Goal: Task Accomplishment & Management: Manage account settings

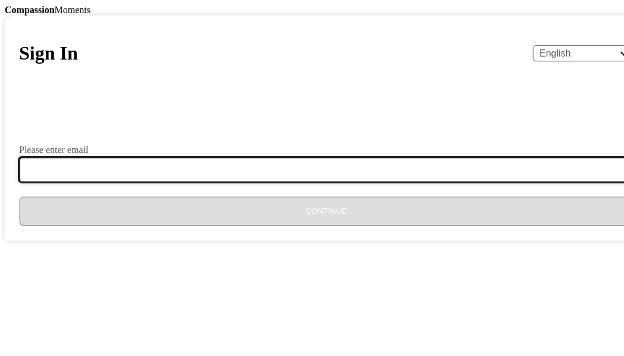
click at [211, 182] on input "Please enter email" at bounding box center [333, 169] width 629 height 25
type input "[EMAIL_ADDRESS][DOMAIN_NAME]"
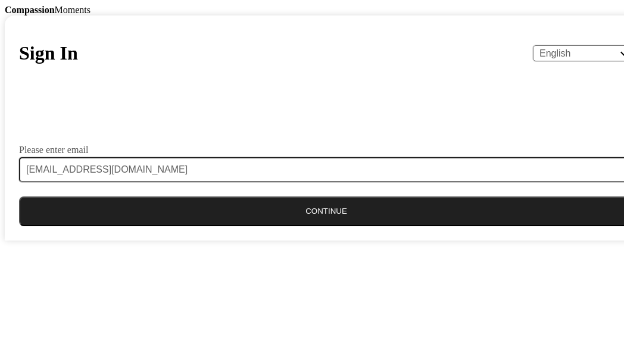
click at [264, 226] on button "Continue" at bounding box center [326, 211] width 614 height 30
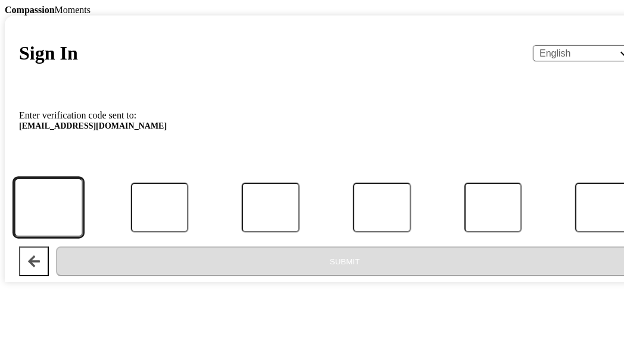
click at [83, 237] on input "Code" at bounding box center [48, 208] width 69 height 60
type input "6"
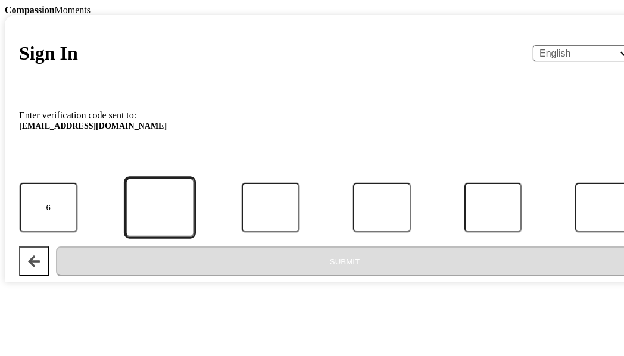
type input "6"
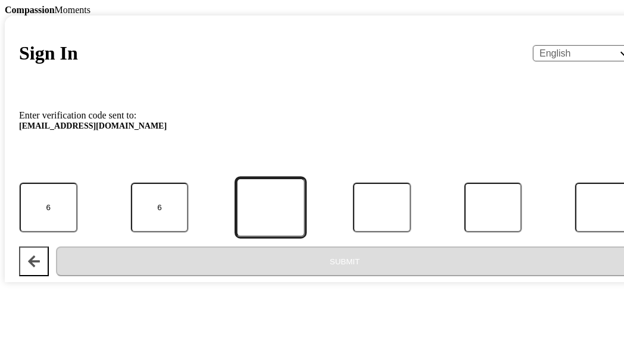
type input "6"
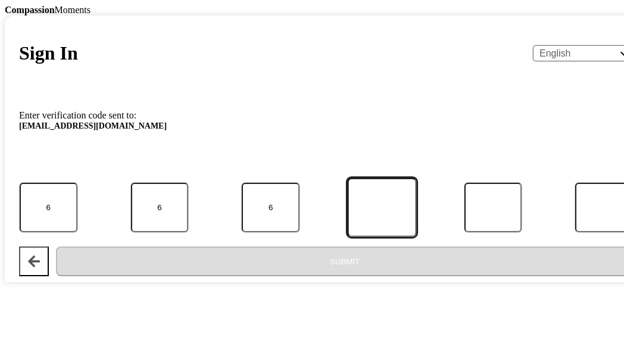
type input "9"
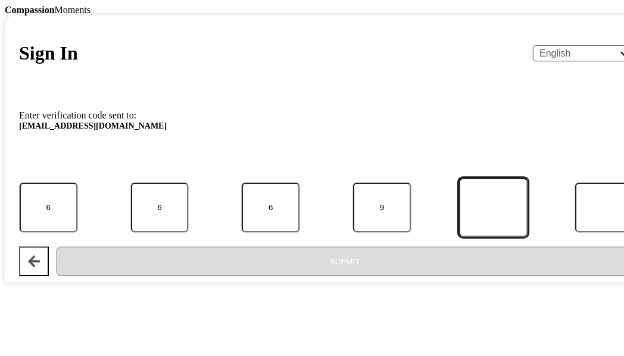
type input "4"
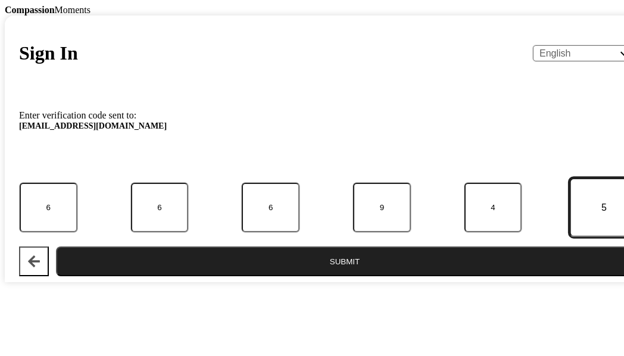
type input "5"
click at [292, 276] on button "Submit" at bounding box center [344, 261] width 577 height 30
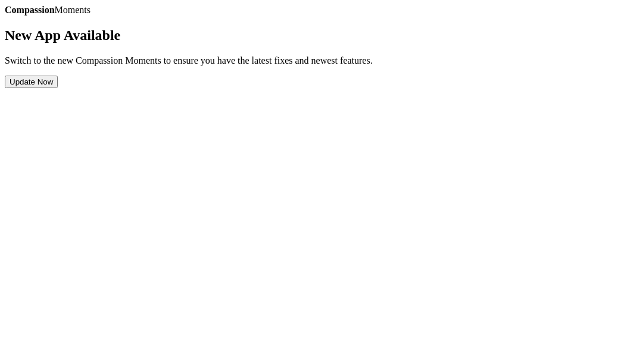
click at [58, 88] on button "Update Now" at bounding box center [31, 82] width 53 height 12
